Goal: Transaction & Acquisition: Purchase product/service

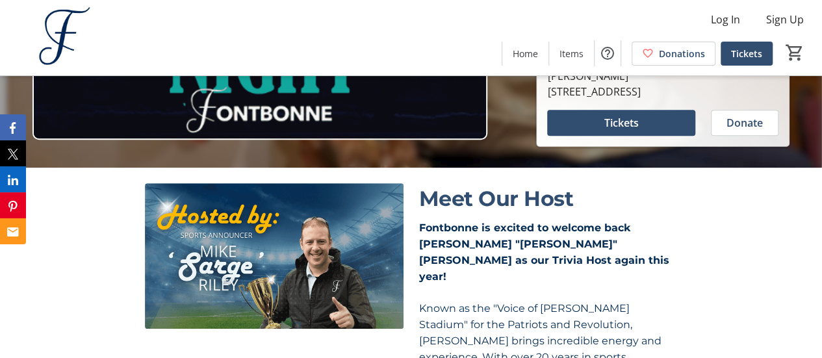
scroll to position [203, 0]
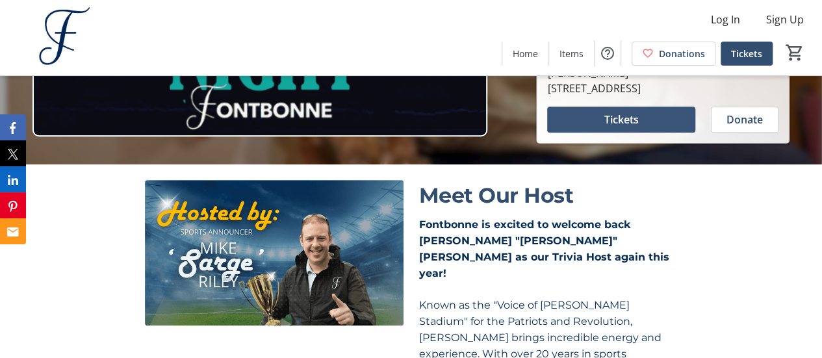
click at [627, 127] on span "Tickets" at bounding box center [621, 120] width 34 height 16
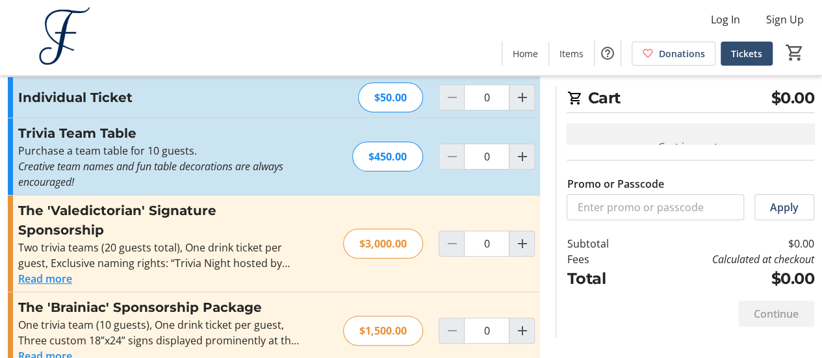
scroll to position [36, 0]
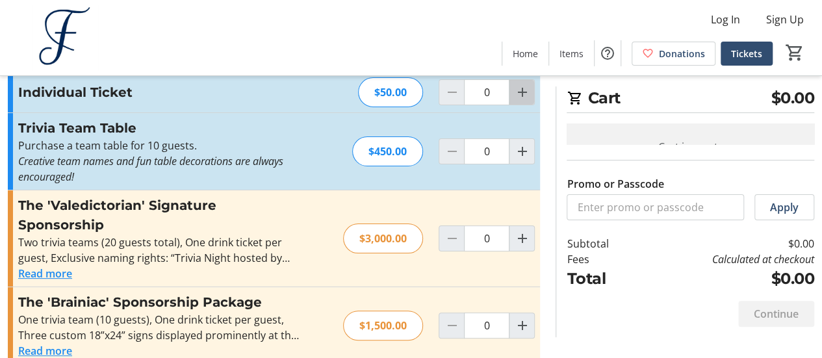
click at [515, 94] on mat-icon "Increment by one" at bounding box center [522, 92] width 16 height 16
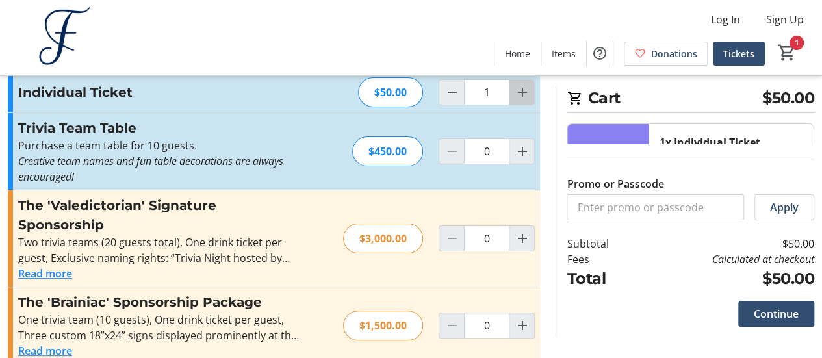
click at [524, 93] on mat-icon "Increment by one" at bounding box center [522, 92] width 16 height 16
type input "2"
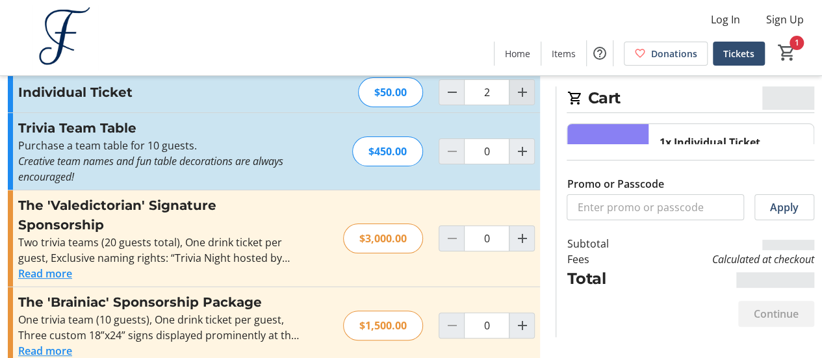
type input "2"
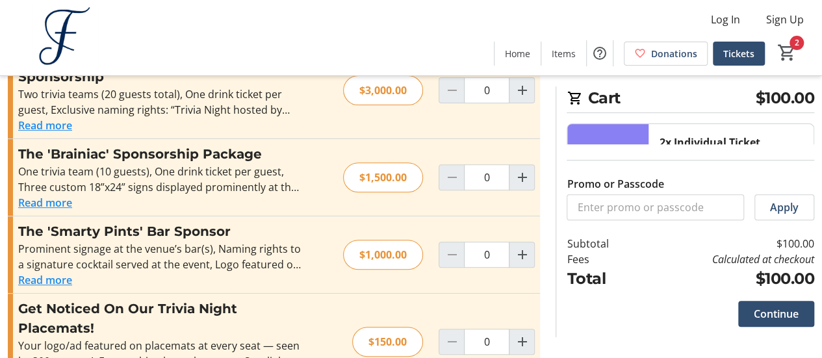
scroll to position [210, 0]
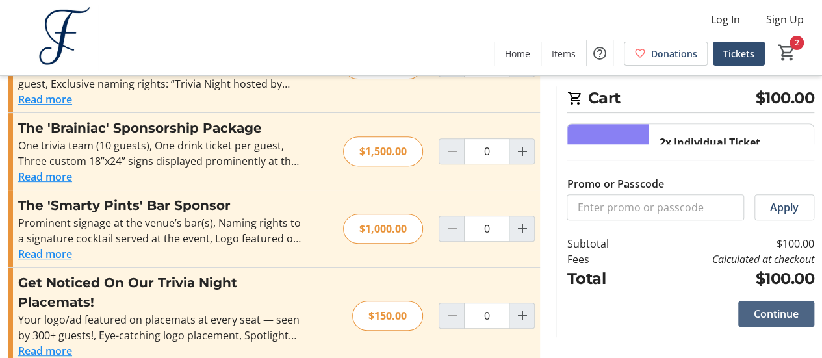
click at [794, 316] on span "Continue" at bounding box center [776, 314] width 45 height 16
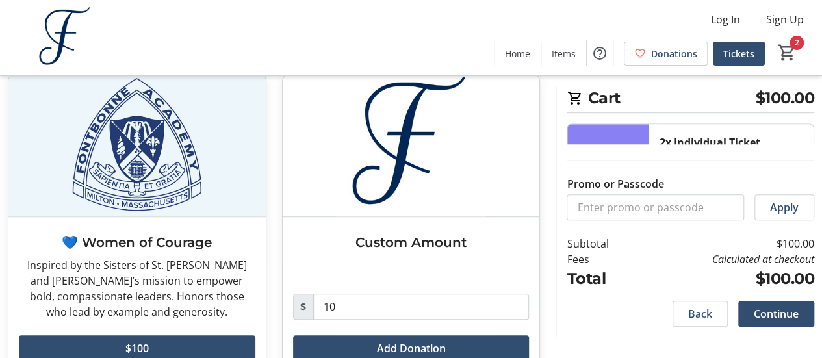
scroll to position [431, 0]
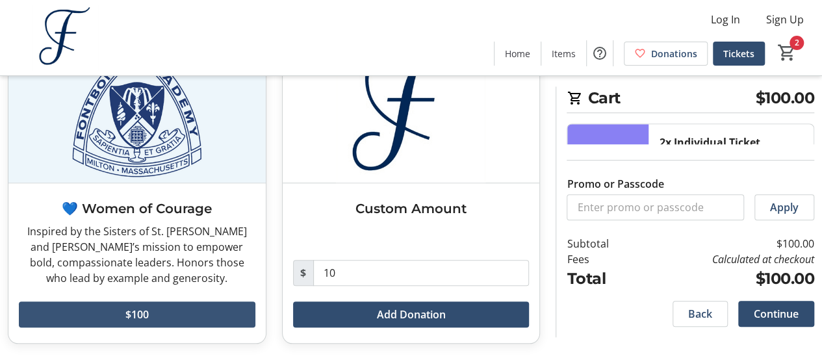
click at [179, 311] on span at bounding box center [137, 314] width 237 height 31
click at [773, 319] on span "Continue" at bounding box center [776, 314] width 45 height 16
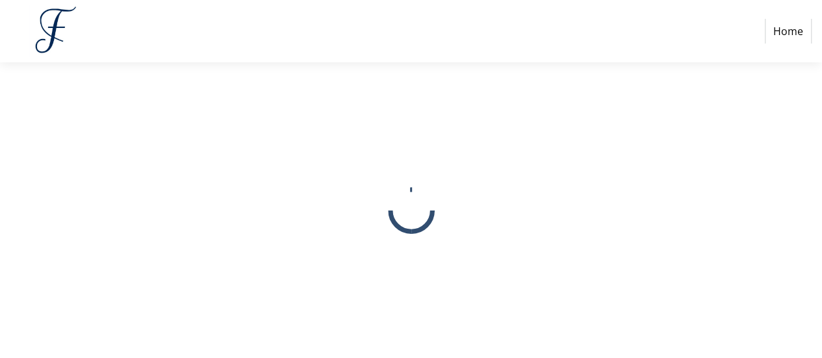
select select
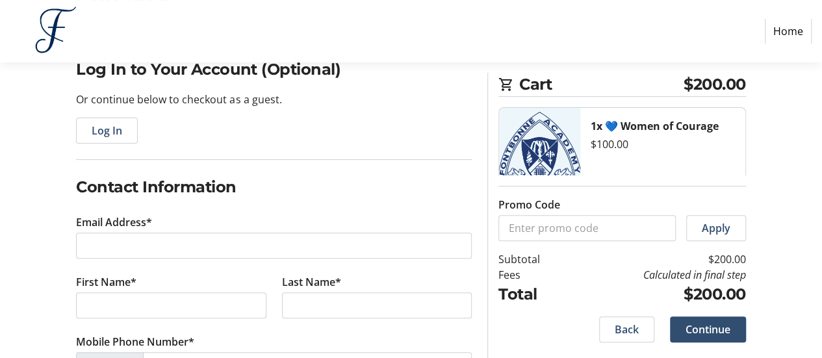
scroll to position [113, 0]
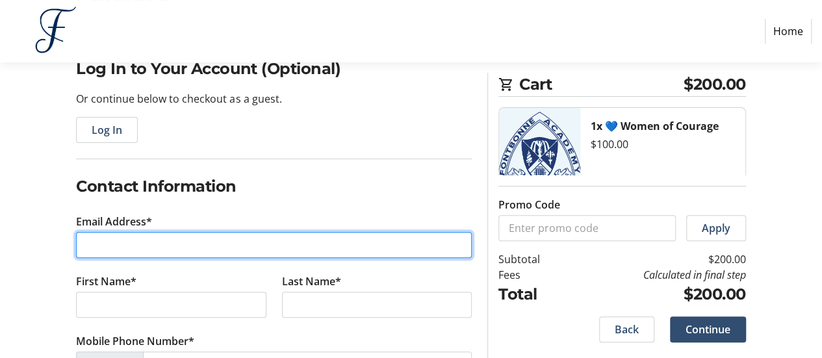
click at [402, 242] on input "Email Address*" at bounding box center [274, 245] width 396 height 26
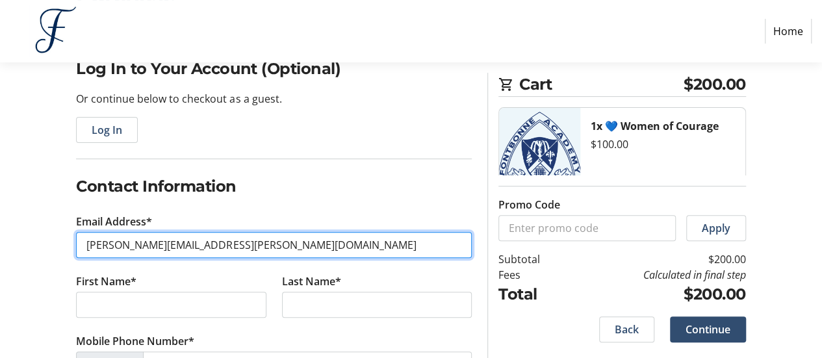
type input "[PERSON_NAME][EMAIL_ADDRESS][PERSON_NAME][DOMAIN_NAME]"
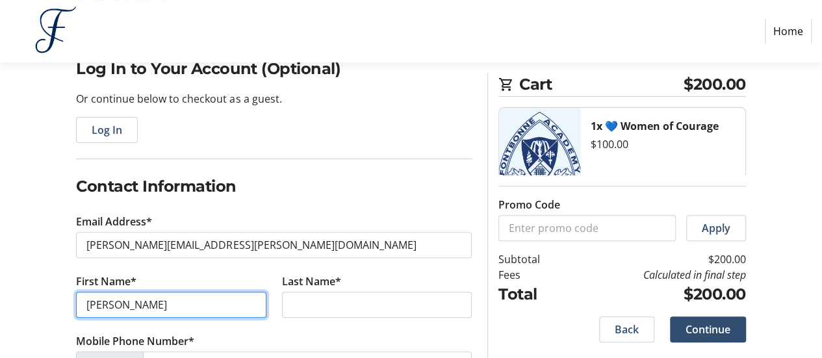
type input "[PERSON_NAME]"
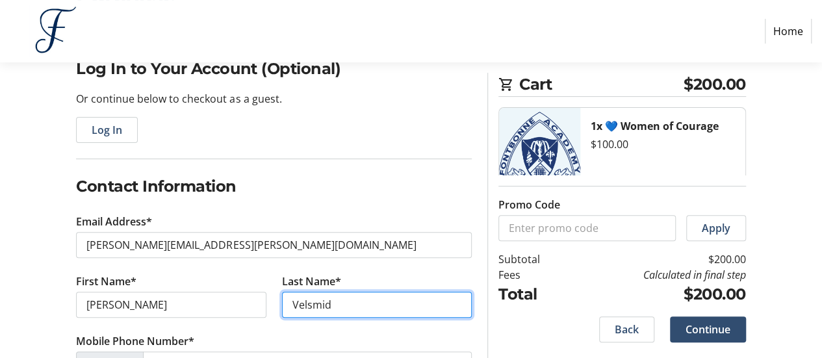
type input "Velsmid"
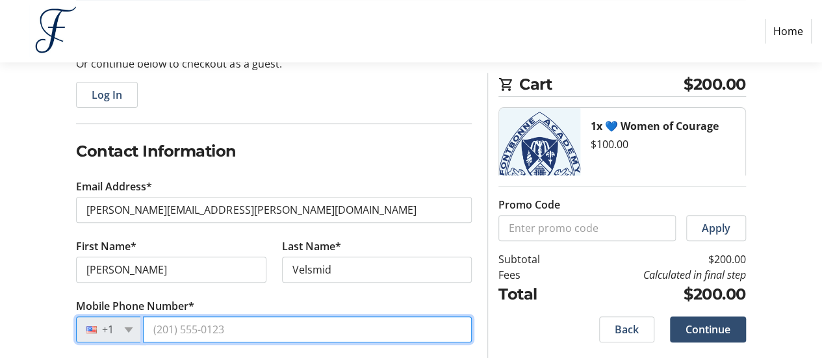
scroll to position [149, 0]
type input "[PHONE_NUMBER]"
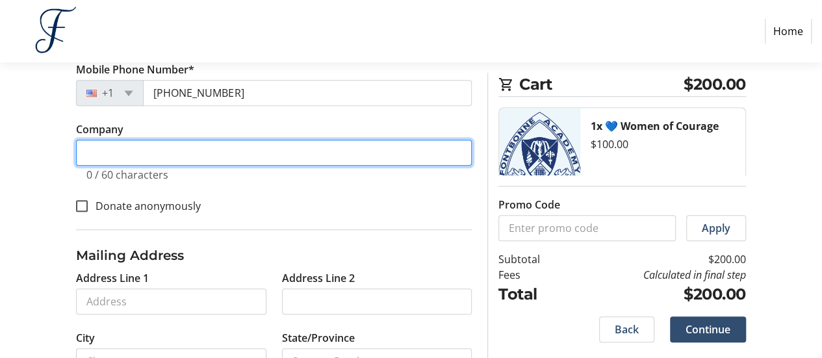
scroll to position [385, 0]
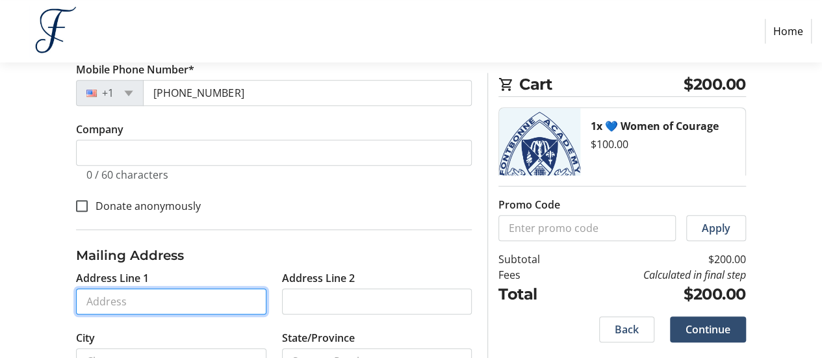
click at [234, 296] on input "Address Line 1" at bounding box center [171, 302] width 190 height 26
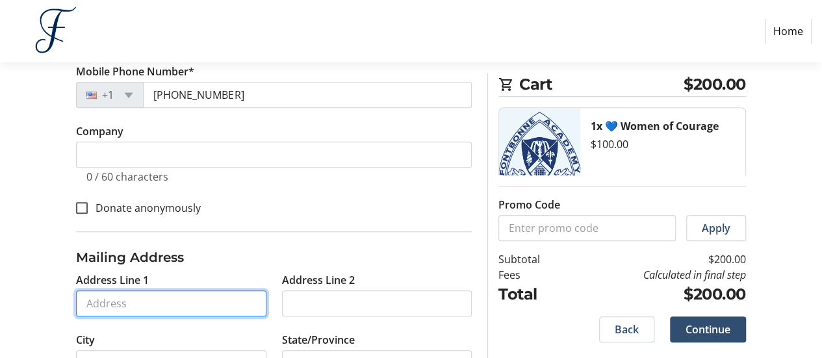
scroll to position [383, 0]
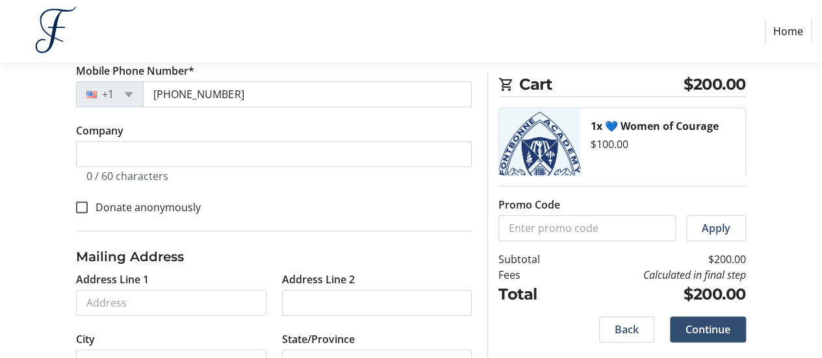
click at [230, 279] on tr-form-field "Address Line 1" at bounding box center [170, 302] width 205 height 60
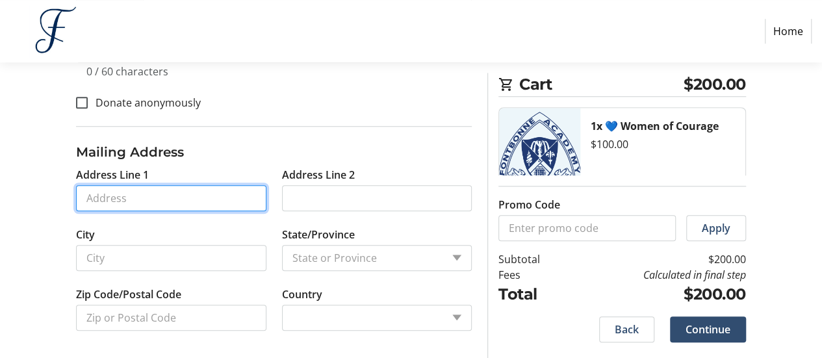
click at [231, 185] on input "Address Line 1" at bounding box center [171, 198] width 190 height 26
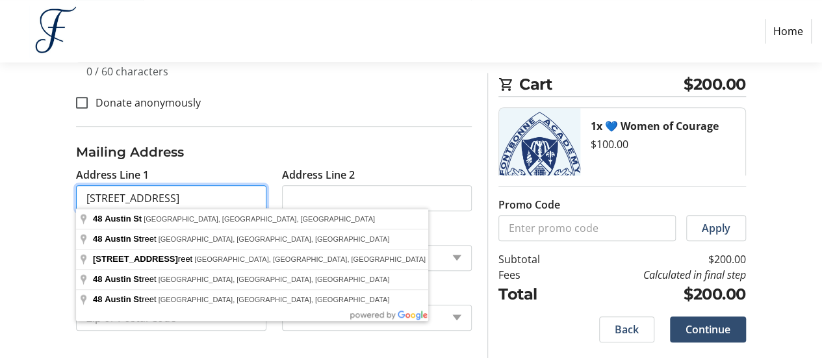
type input "[STREET_ADDRESS]"
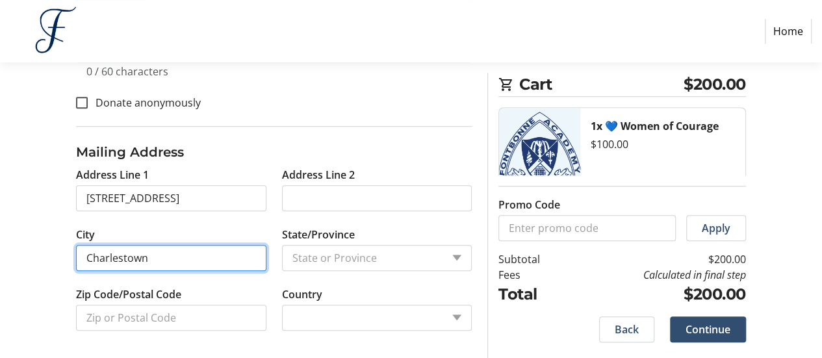
type input "Charlestown"
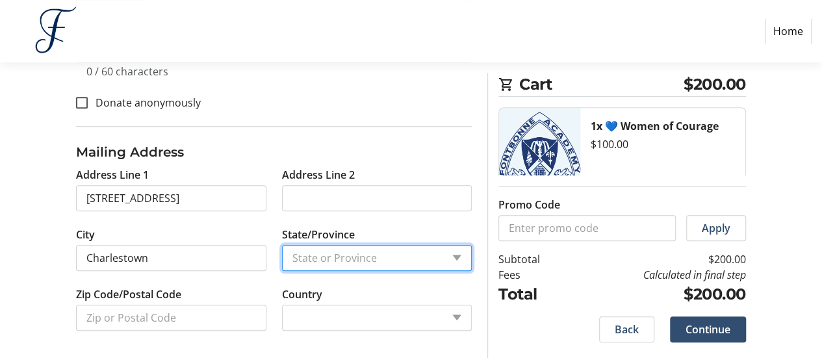
click at [335, 245] on select "State or Province State or Province" at bounding box center [377, 258] width 190 height 26
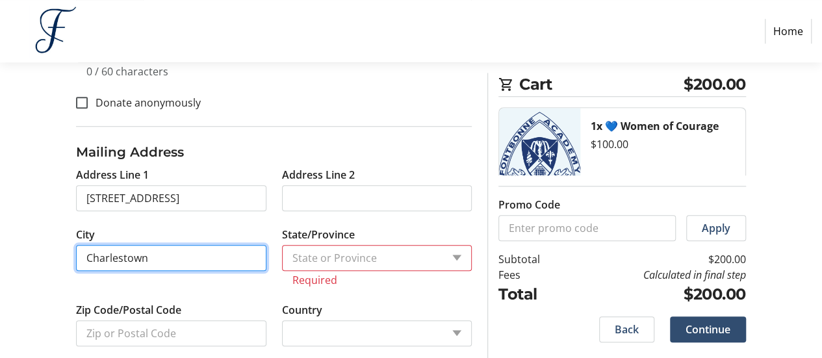
click at [236, 251] on input "Charlestown" at bounding box center [171, 258] width 190 height 26
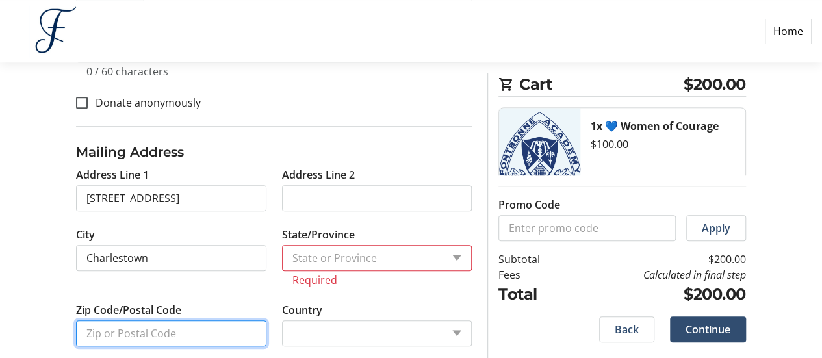
click at [216, 326] on input "Zip Code/Postal Code" at bounding box center [171, 333] width 190 height 26
type input "02129"
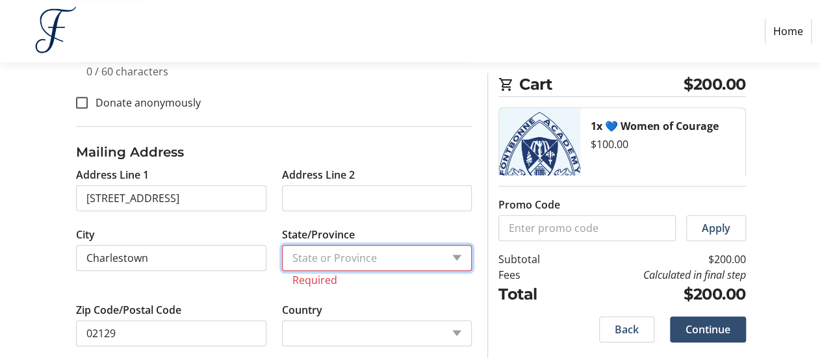
click at [363, 262] on select "State or Province State or Province" at bounding box center [377, 258] width 190 height 26
click at [463, 253] on select "State or Province State or Province" at bounding box center [377, 258] width 190 height 26
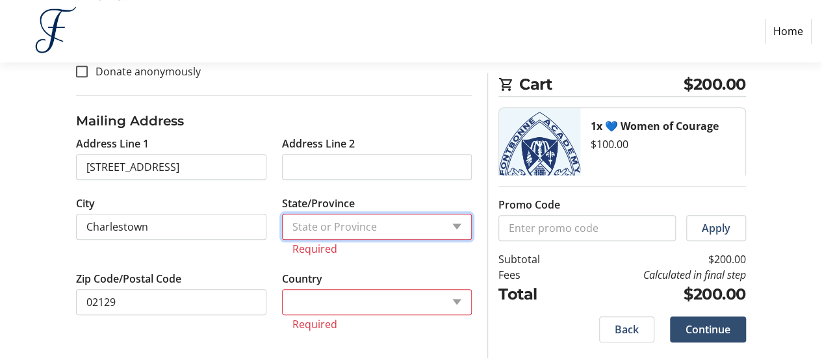
click at [360, 222] on select "State or Province State or Province" at bounding box center [377, 227] width 190 height 26
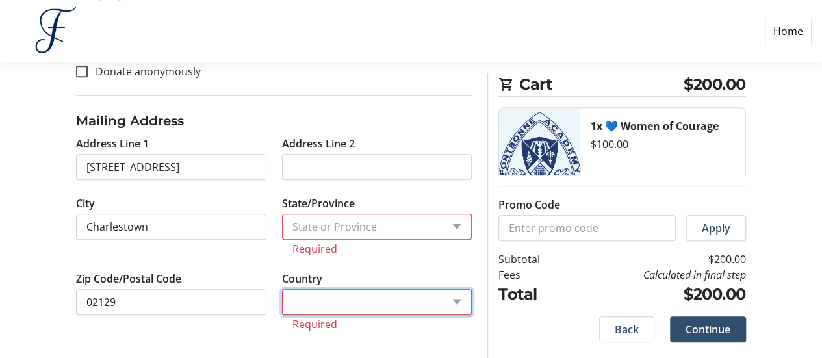
click at [335, 309] on select "Country Country [GEOGRAPHIC_DATA] [GEOGRAPHIC_DATA] [GEOGRAPHIC_DATA] [GEOGRAPH…" at bounding box center [377, 302] width 190 height 26
click at [282, 301] on select "Country Country [GEOGRAPHIC_DATA] [GEOGRAPHIC_DATA] [GEOGRAPHIC_DATA] [GEOGRAPH…" at bounding box center [377, 302] width 190 height 26
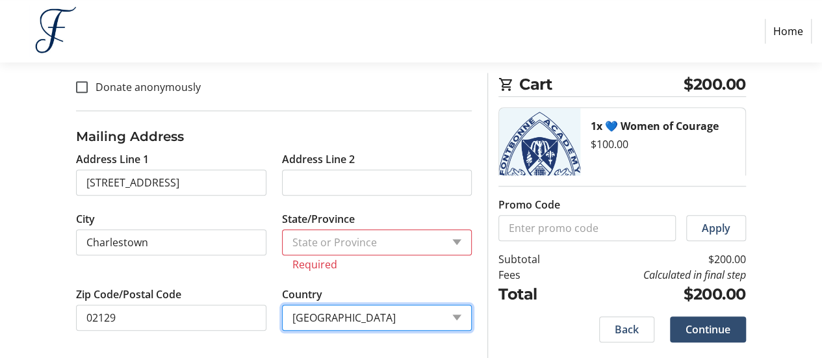
click at [336, 314] on select "Country Country [GEOGRAPHIC_DATA] [GEOGRAPHIC_DATA] [GEOGRAPHIC_DATA] [GEOGRAPH…" at bounding box center [377, 318] width 190 height 26
select select "US"
click at [282, 305] on select "Country Country [GEOGRAPHIC_DATA] [GEOGRAPHIC_DATA] [GEOGRAPHIC_DATA] [GEOGRAPH…" at bounding box center [377, 318] width 190 height 26
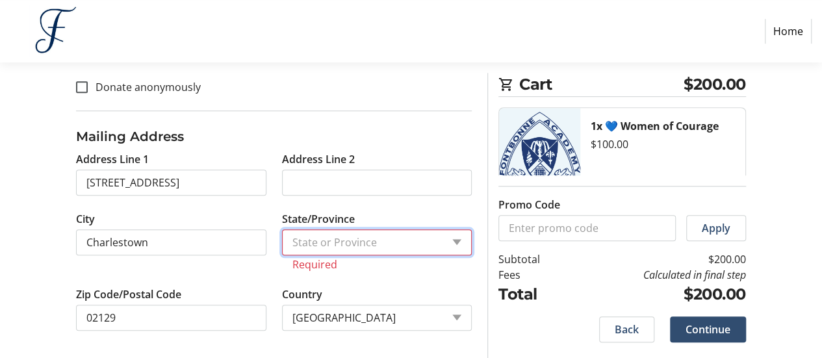
click at [393, 249] on select "State or Province State or [GEOGRAPHIC_DATA][US_STATE][GEOGRAPHIC_DATA] [US_STA…" at bounding box center [377, 242] width 190 height 26
select select "MA"
click at [282, 242] on select "State or Province State or [GEOGRAPHIC_DATA][US_STATE][GEOGRAPHIC_DATA] [US_STA…" at bounding box center [377, 242] width 190 height 26
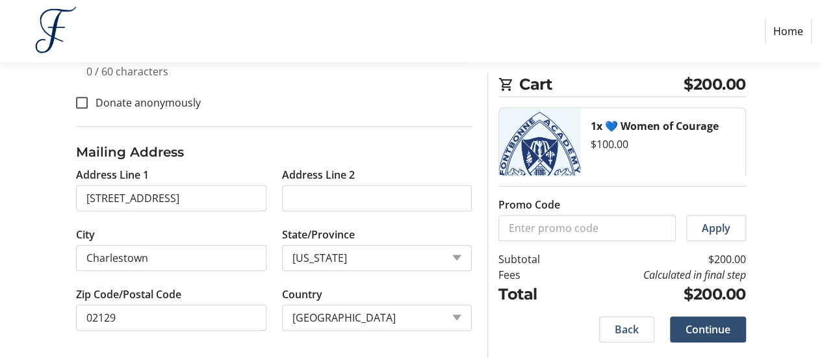
click at [520, 335] on div "Back Continue" at bounding box center [622, 329] width 248 height 26
click at [723, 328] on span "Continue" at bounding box center [708, 330] width 45 height 16
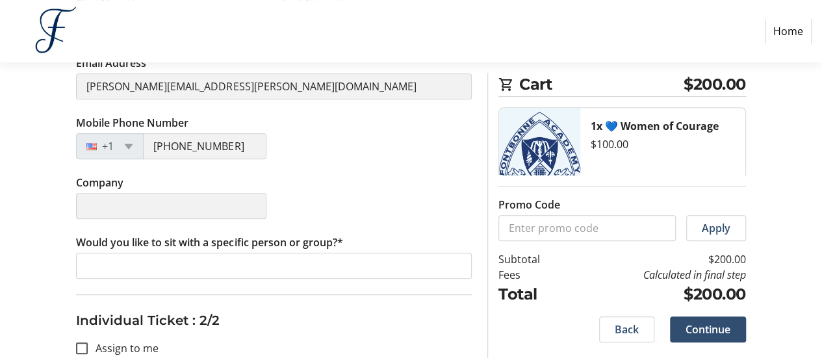
scroll to position [313, 0]
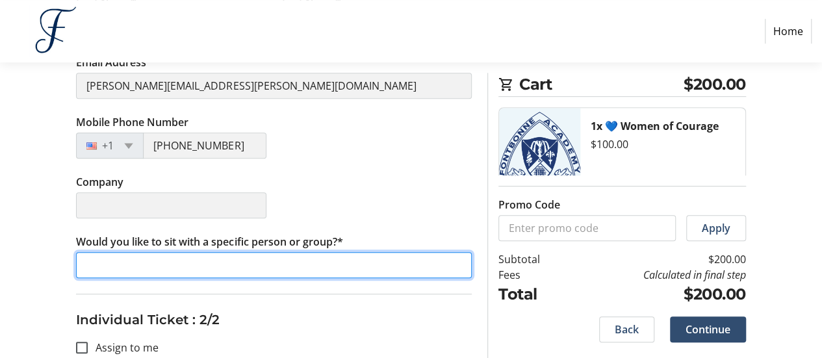
click at [344, 266] on input "Would you like to sit with a specific person or group?*" at bounding box center [274, 265] width 396 height 26
type input "M"
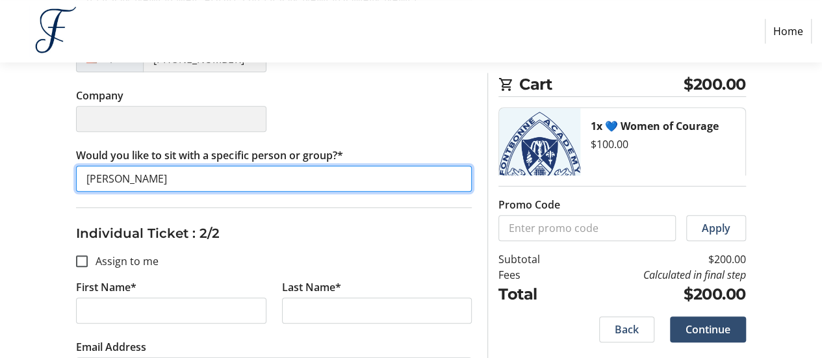
scroll to position [415, 0]
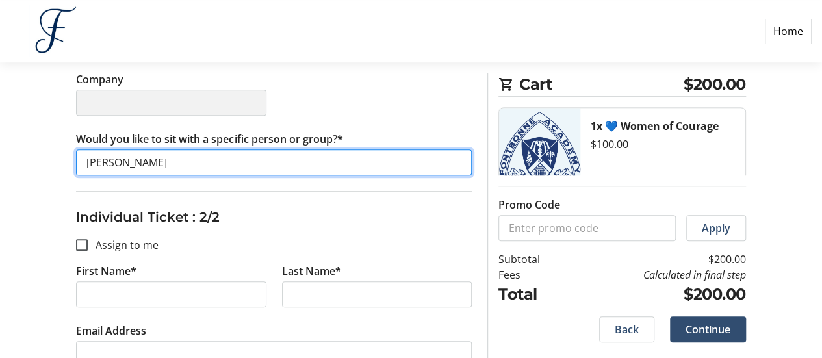
type input "[PERSON_NAME]"
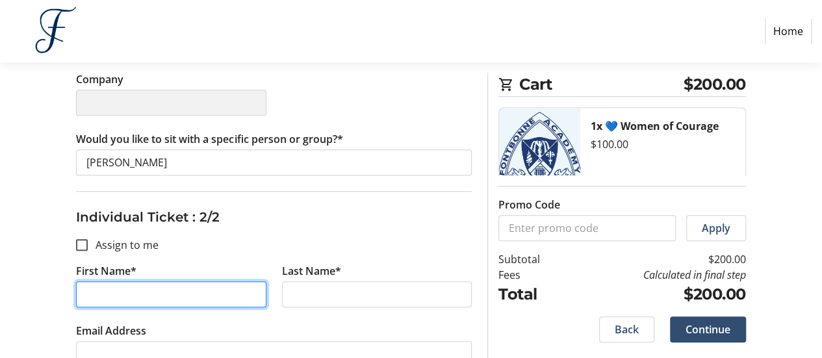
click at [198, 297] on input "First Name*" at bounding box center [171, 294] width 190 height 26
type input "[PERSON_NAME]"
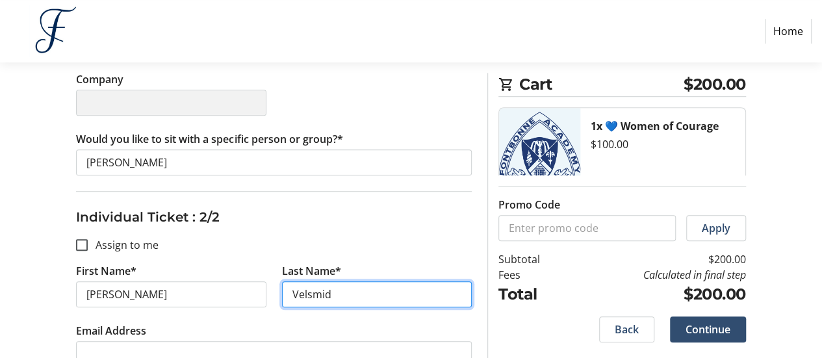
type input "Velsmid"
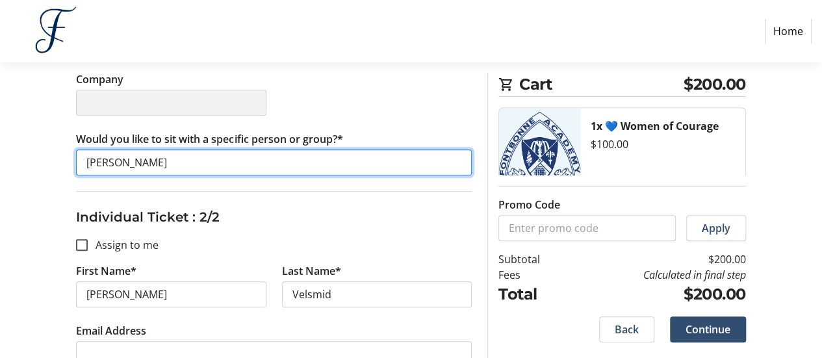
click at [293, 163] on input "[PERSON_NAME]" at bounding box center [274, 162] width 396 height 26
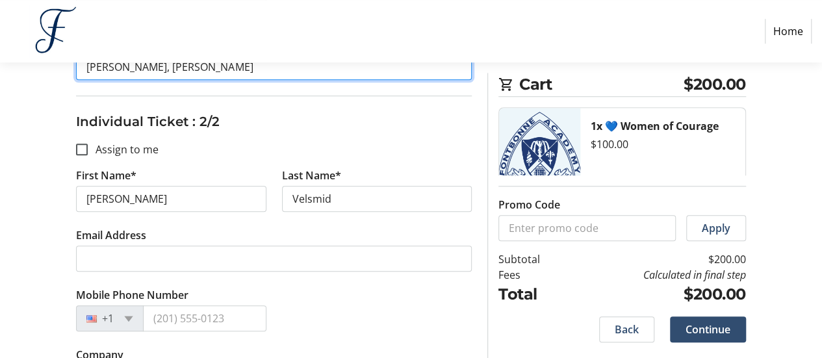
type input "[PERSON_NAME], [PERSON_NAME]"
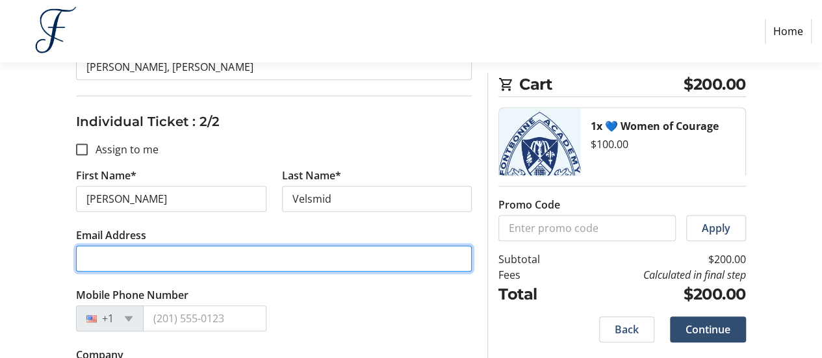
click at [282, 246] on input "Email Address" at bounding box center [274, 259] width 396 height 26
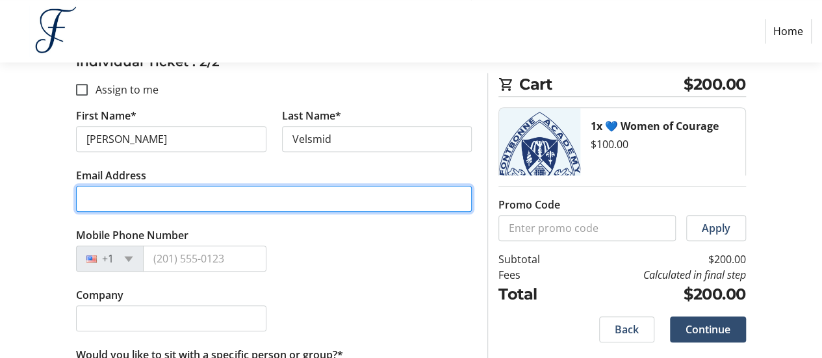
scroll to position [574, 0]
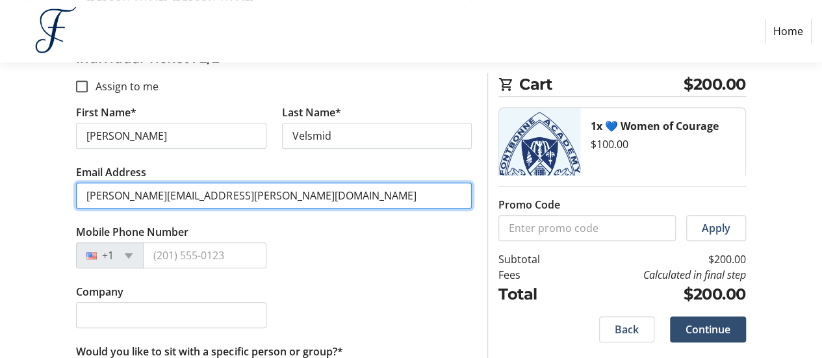
type input "[PERSON_NAME][EMAIL_ADDRESS][PERSON_NAME][DOMAIN_NAME]"
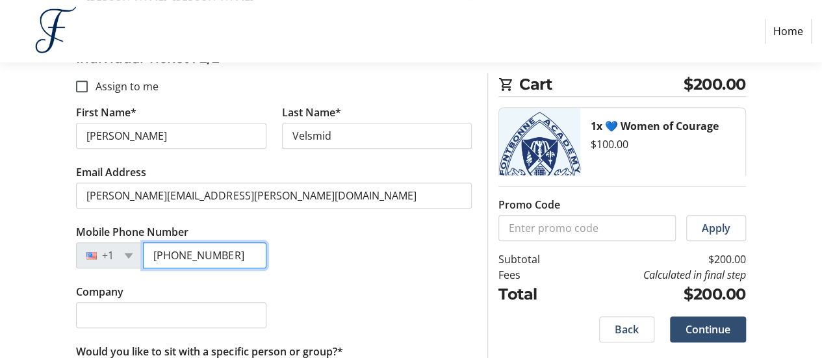
type input "[PHONE_NUMBER]"
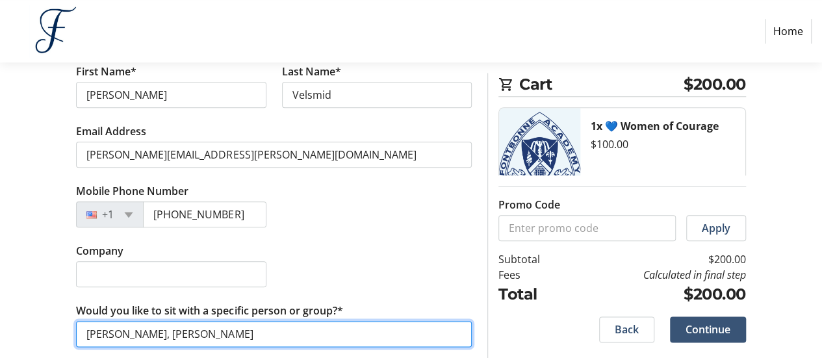
type input "[PERSON_NAME], [PERSON_NAME]"
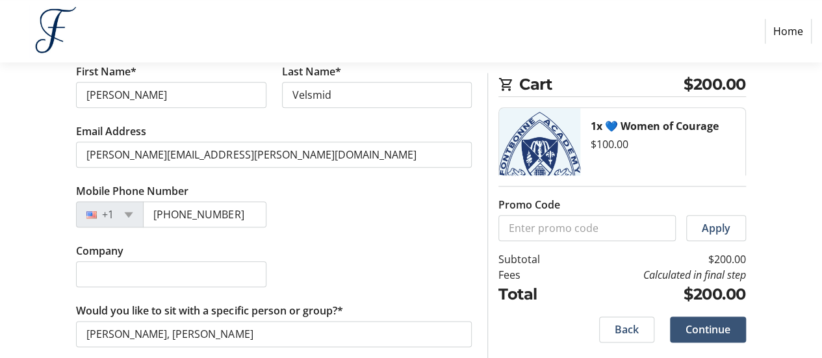
click at [716, 319] on span at bounding box center [708, 329] width 76 height 31
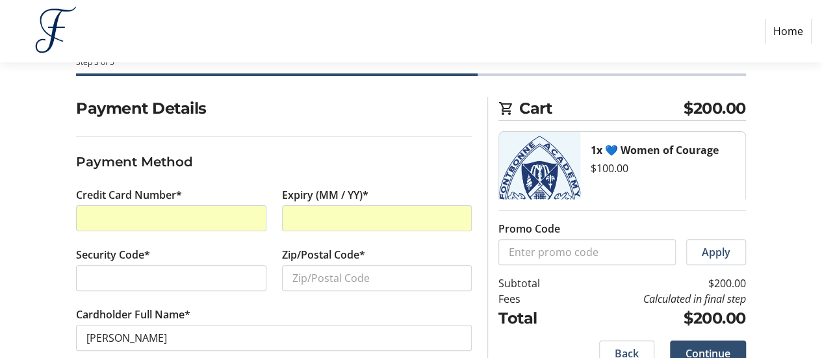
scroll to position [97, 0]
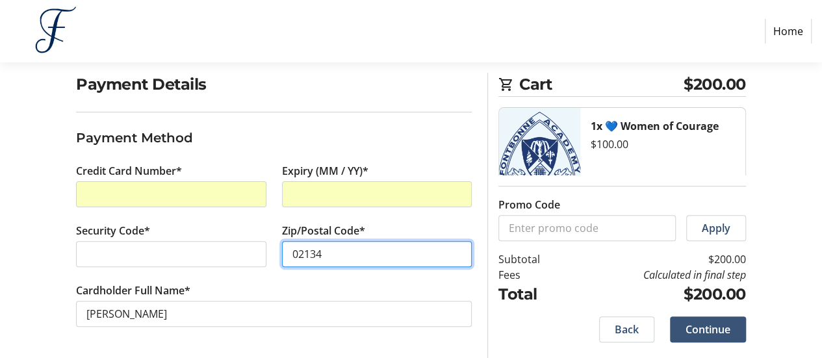
type input "02134"
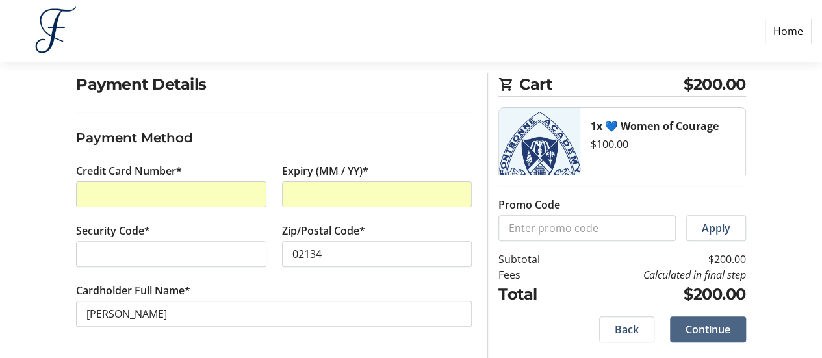
click at [707, 323] on span "Continue" at bounding box center [708, 330] width 45 height 16
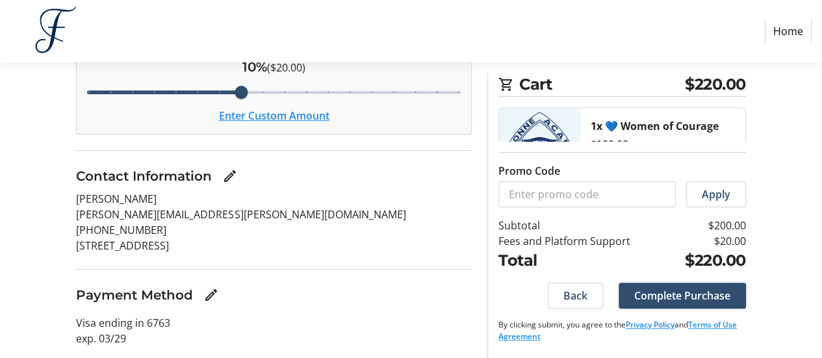
scroll to position [240, 0]
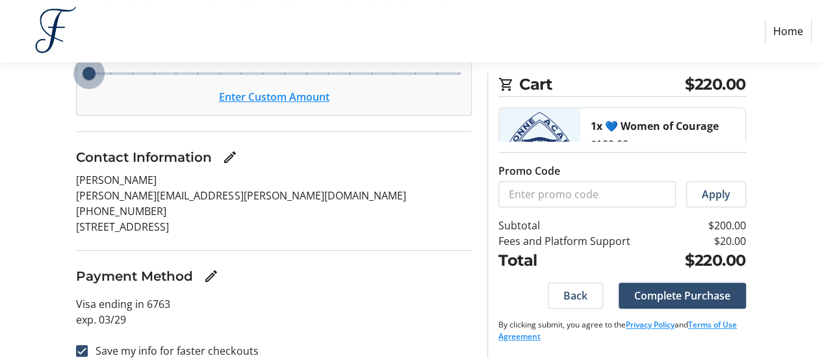
type input "3"
click at [97, 75] on input "Cover fees percentage" at bounding box center [273, 73] width 401 height 29
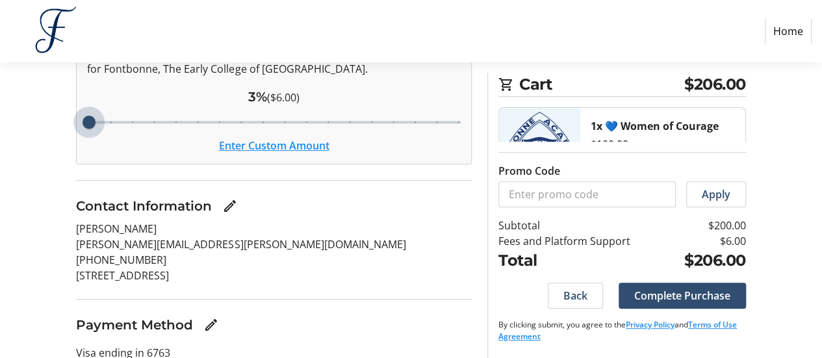
scroll to position [149, 0]
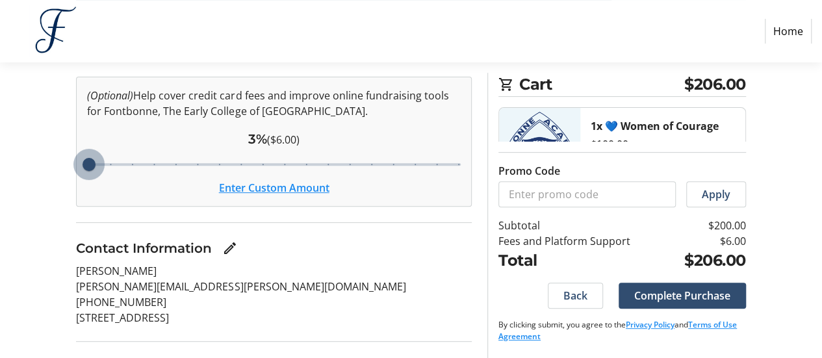
click at [82, 160] on input "Cover fees percentage" at bounding box center [273, 164] width 401 height 29
click at [234, 189] on button "Enter Custom Amount" at bounding box center [274, 188] width 110 height 16
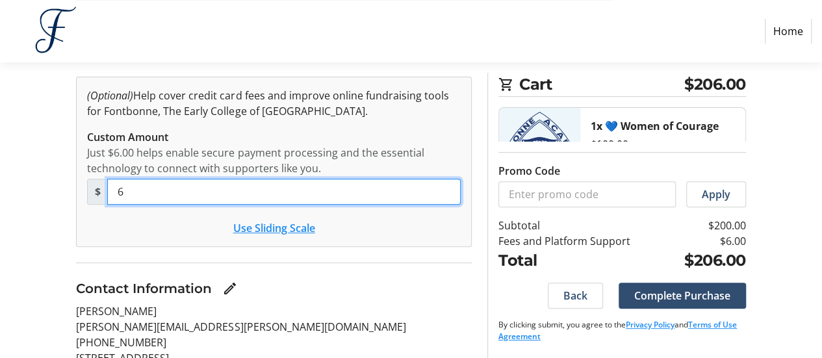
click at [234, 189] on input "6" at bounding box center [284, 192] width 354 height 26
type input "0"
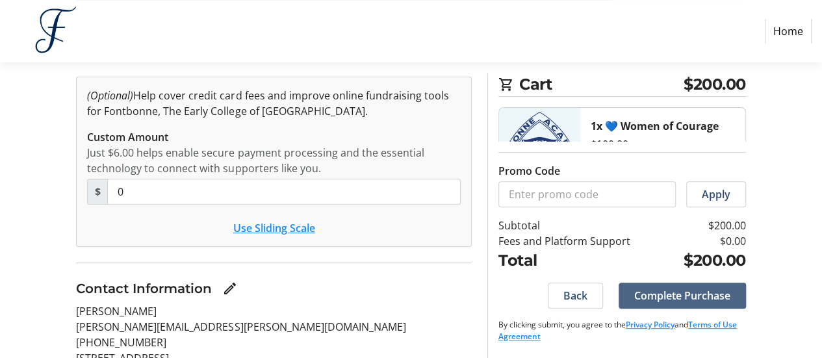
click at [703, 296] on span "Complete Purchase" at bounding box center [682, 296] width 96 height 16
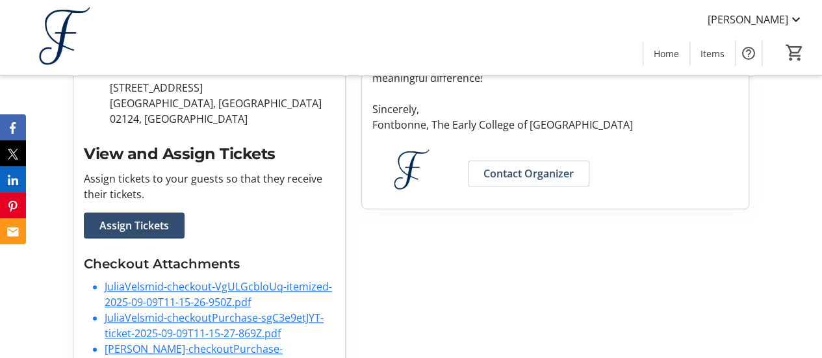
scroll to position [370, 0]
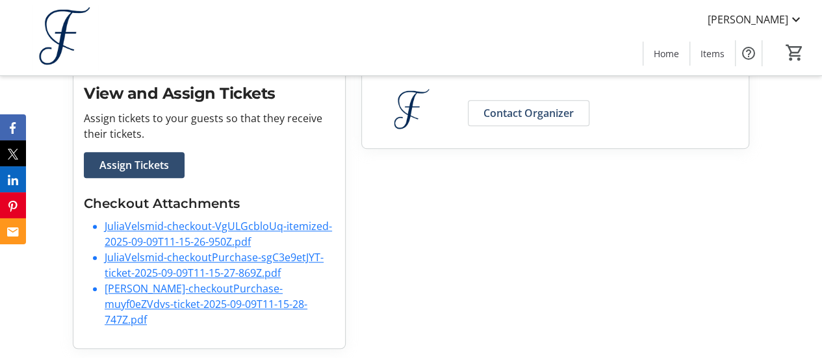
click at [261, 229] on link "JuliaVelsmid-checkout-VgULGcbloUq-itemized-2025-09-09T11-15-26-950Z.pdf" at bounding box center [218, 234] width 227 height 30
click at [188, 296] on link "[PERSON_NAME]-checkoutPurchase-muyf0eZVdvs-ticket-2025-09-09T11-15-28-747Z.pdf" at bounding box center [206, 303] width 203 height 45
click at [213, 261] on link "JuliaVelsmid-checkoutPurchase-sgC3e9etJYT-ticket-2025-09-09T11-15-27-869Z.pdf" at bounding box center [214, 265] width 219 height 30
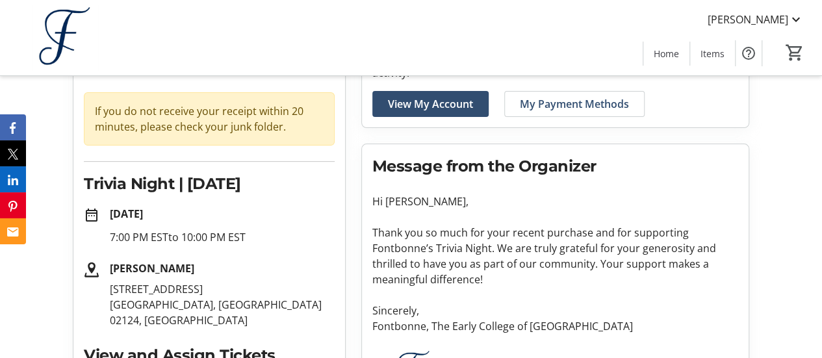
scroll to position [0, 0]
